Goal: Transaction & Acquisition: Purchase product/service

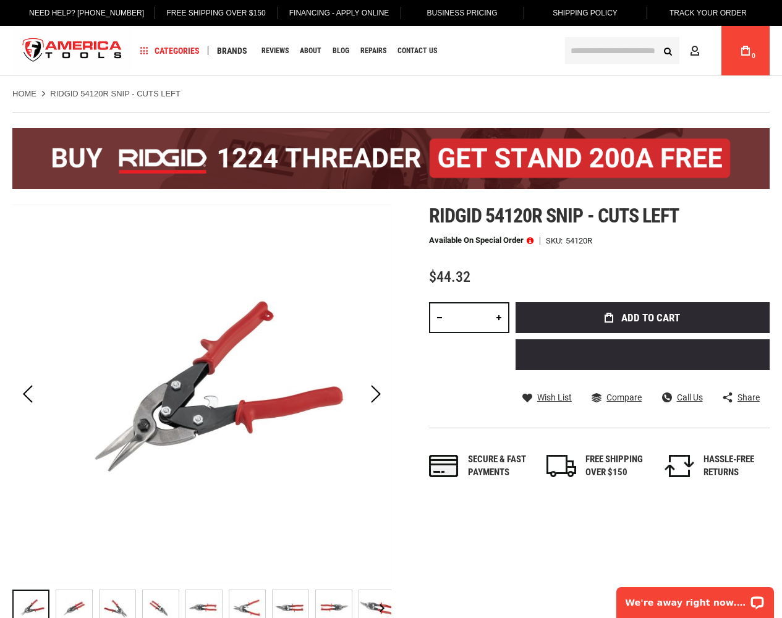
type input "*"
click at [642, 318] on span "Add to Cart" at bounding box center [650, 318] width 59 height 11
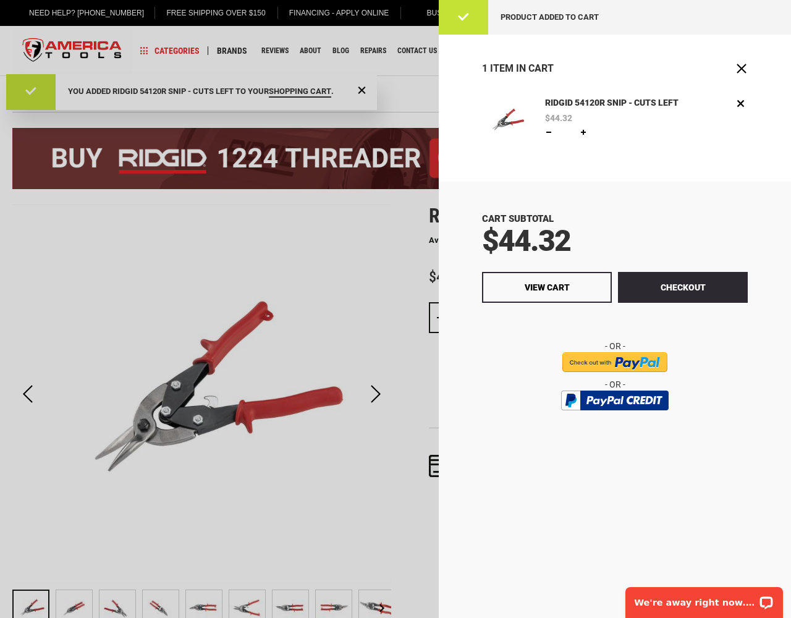
click at [742, 68] on span "Close" at bounding box center [742, 68] width 12 height 12
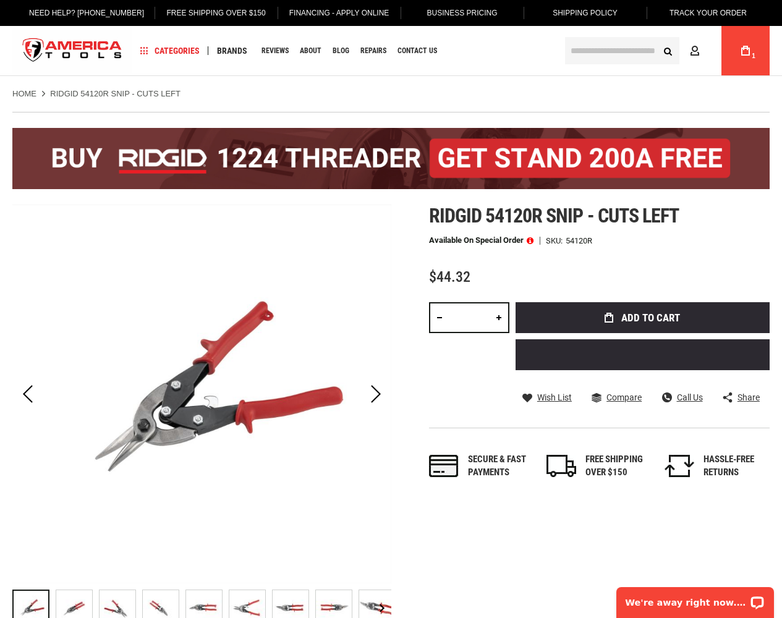
click at [745, 51] on icon at bounding box center [745, 51] width 9 height 10
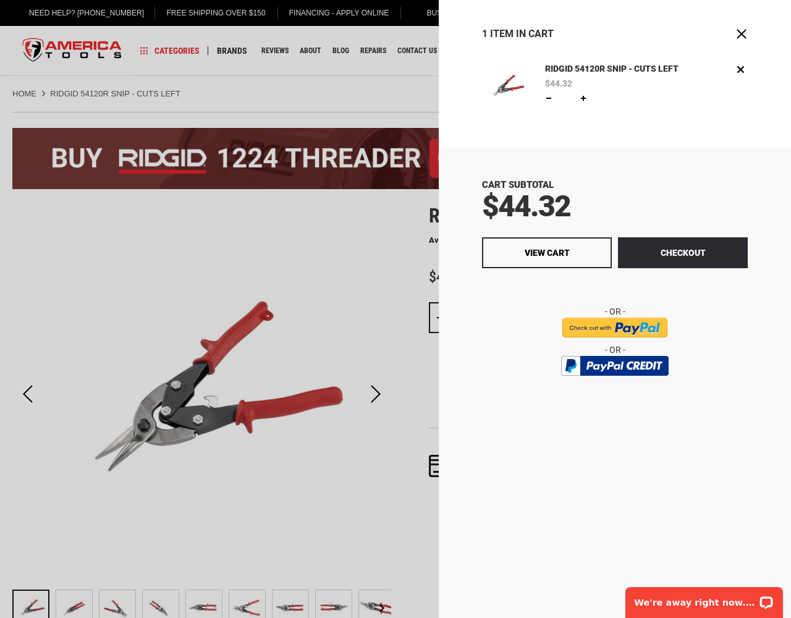
scroll to position [309, 0]
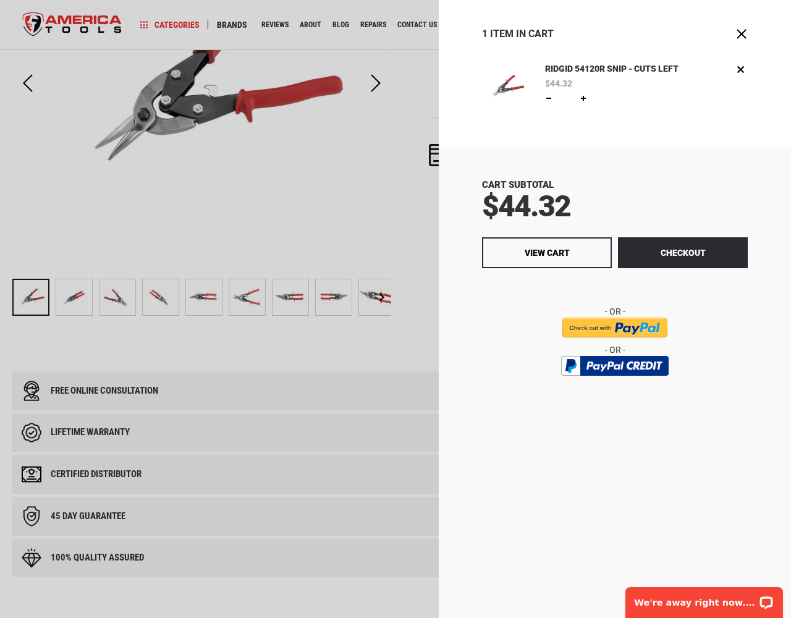
click at [683, 253] on button "Checkout" at bounding box center [683, 252] width 130 height 31
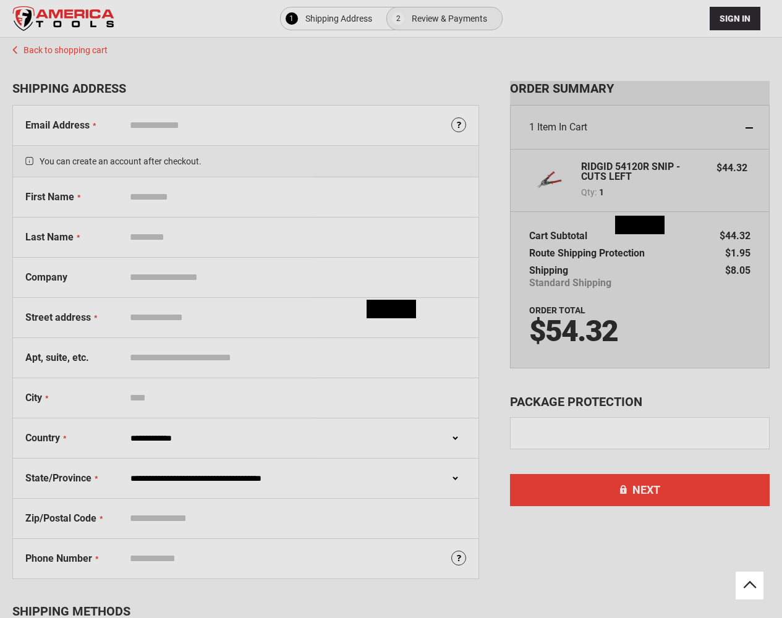
select select "**"
